Goal: Transaction & Acquisition: Purchase product/service

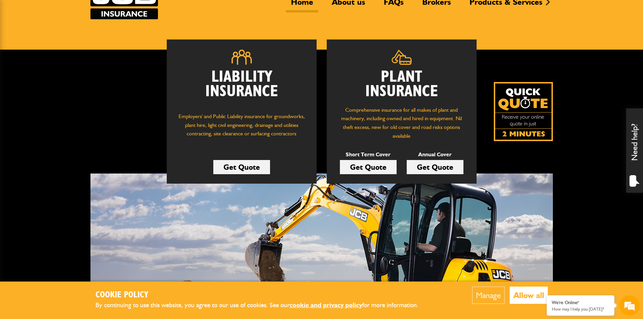
scroll to position [68, 0]
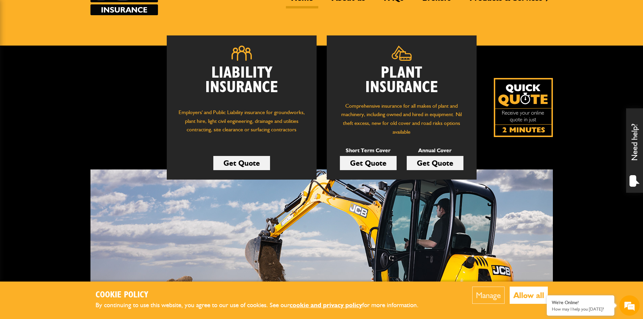
drag, startPoint x: 108, startPoint y: 112, endPoint x: 103, endPoint y: 78, distance: 33.8
click at [103, 78] on div "Liability Insurance Employers' and Public Liability insurance for groundworks, …" at bounding box center [291, 107] width 403 height 144
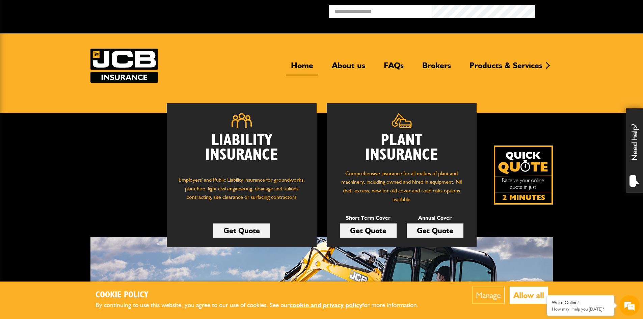
scroll to position [0, 0]
click at [360, 229] on link "Get Quote" at bounding box center [368, 230] width 57 height 14
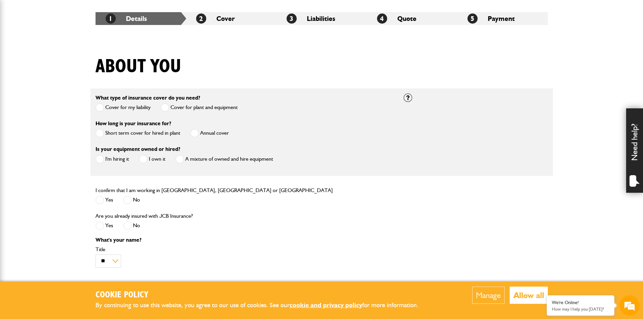
scroll to position [135, 0]
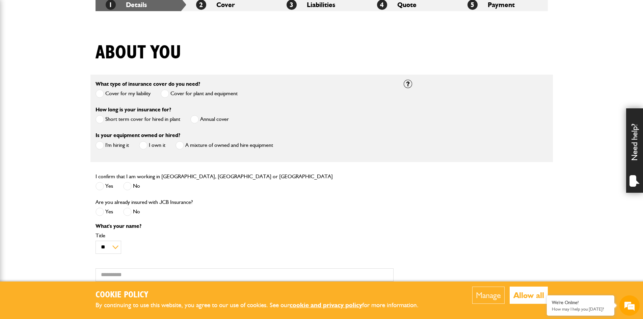
click at [100, 120] on span at bounding box center [100, 119] width 8 height 8
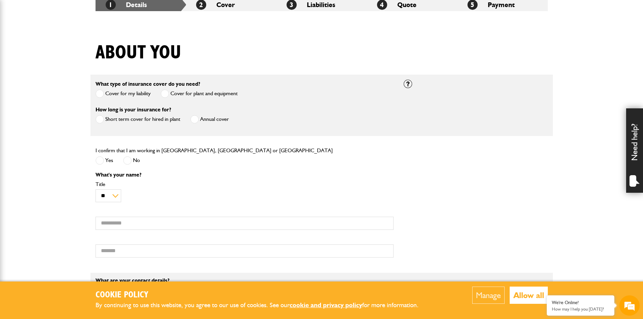
click at [103, 161] on span at bounding box center [100, 160] width 8 height 8
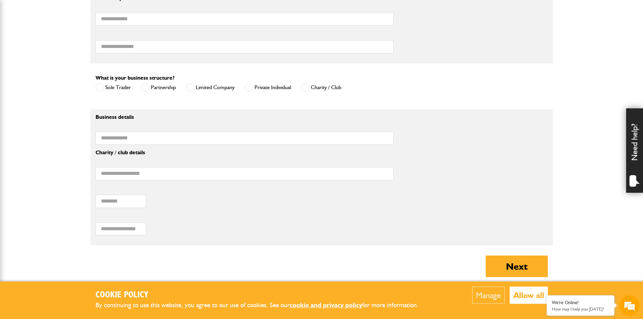
scroll to position [405, 0]
